Goal: Task Accomplishment & Management: Manage account settings

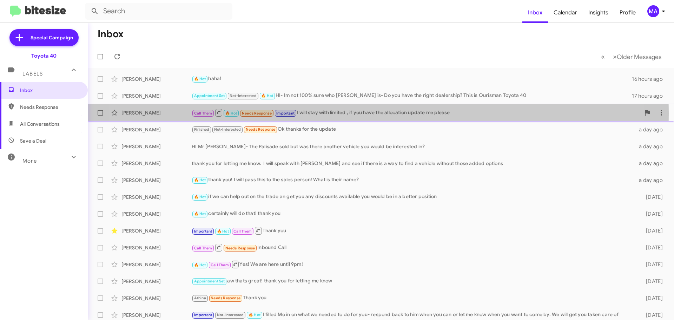
click at [344, 113] on div "Call Them 🔥 Hot Needs Response Important I will stay with limited , if you have…" at bounding box center [416, 112] width 448 height 9
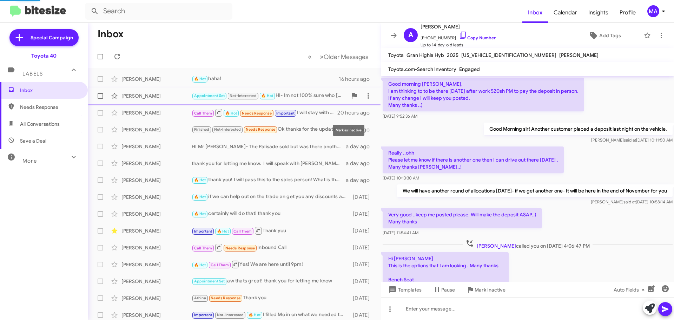
scroll to position [489, 0]
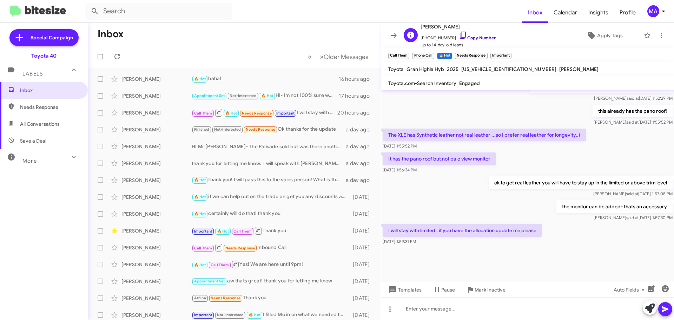
click at [459, 33] on icon at bounding box center [463, 35] width 8 height 8
click at [38, 128] on span "All Conversations" at bounding box center [44, 123] width 88 height 17
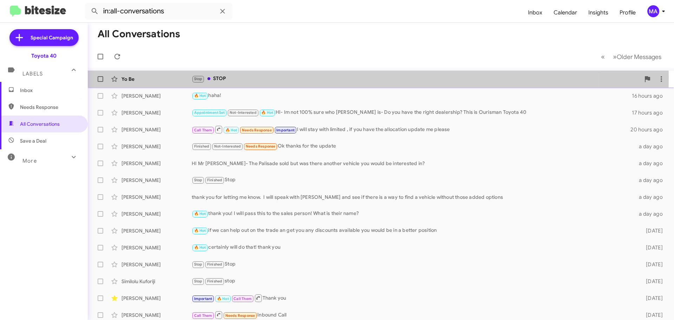
click at [233, 77] on div "Stop STOP" at bounding box center [416, 79] width 448 height 8
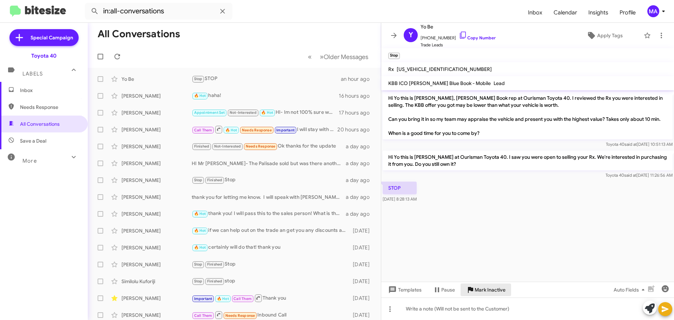
click at [483, 289] on span "Mark Inactive" at bounding box center [489, 289] width 31 height 13
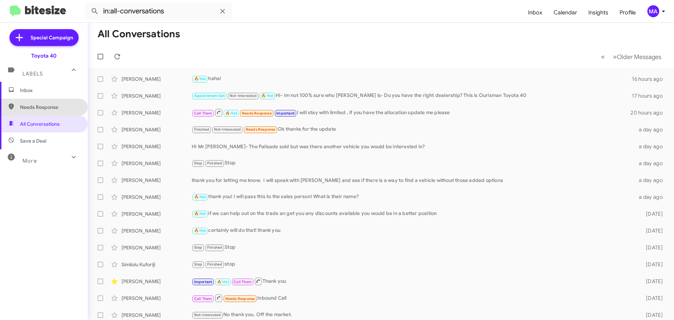
click at [44, 109] on span "Needs Response" at bounding box center [50, 106] width 60 height 7
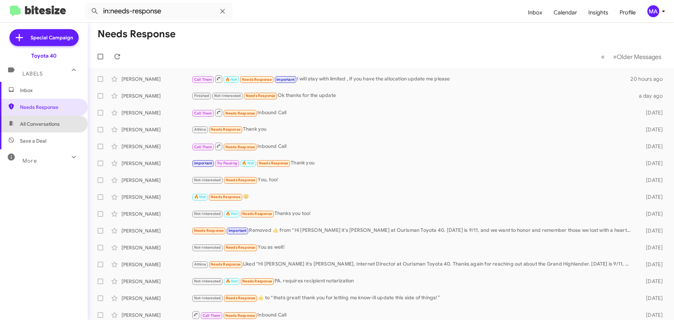
click at [44, 123] on span "All Conversations" at bounding box center [40, 123] width 40 height 7
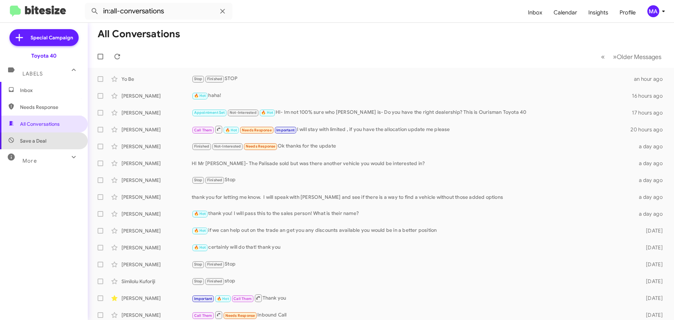
click at [45, 144] on span "Save a Deal" at bounding box center [44, 140] width 88 height 17
type input "in:not-interested"
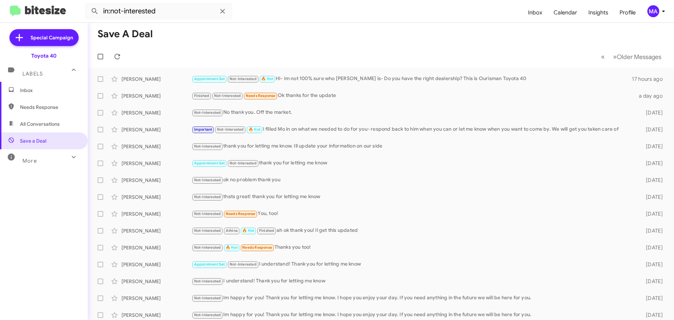
click at [33, 90] on span "Inbox" at bounding box center [50, 90] width 60 height 7
